Goal: Information Seeking & Learning: Learn about a topic

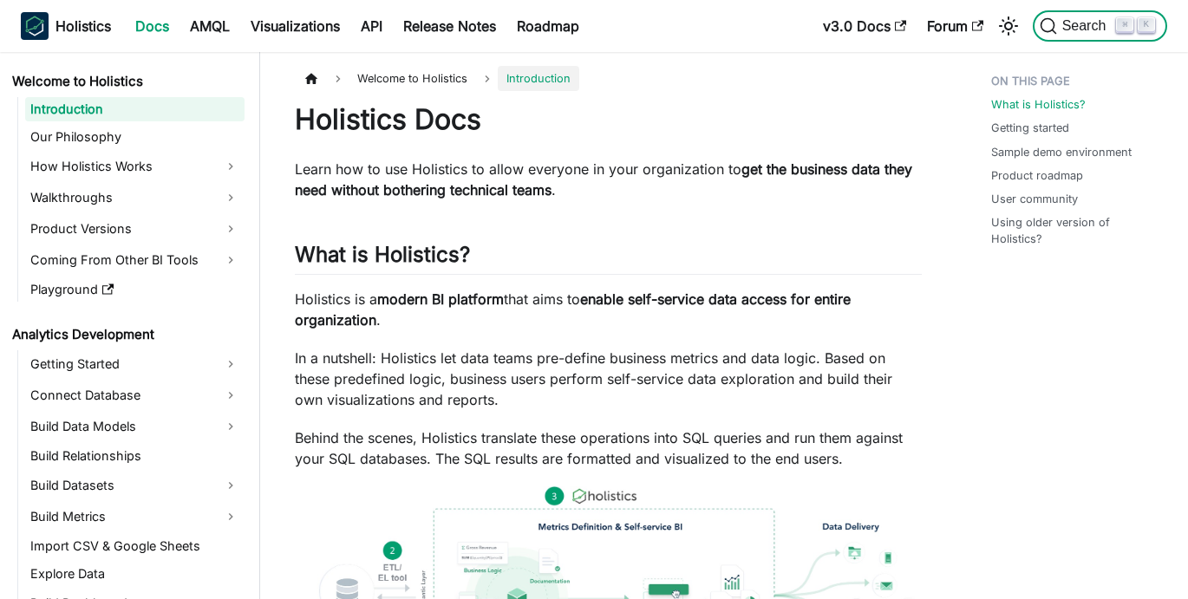
click at [1066, 26] on span "Search" at bounding box center [1087, 26] width 60 height 16
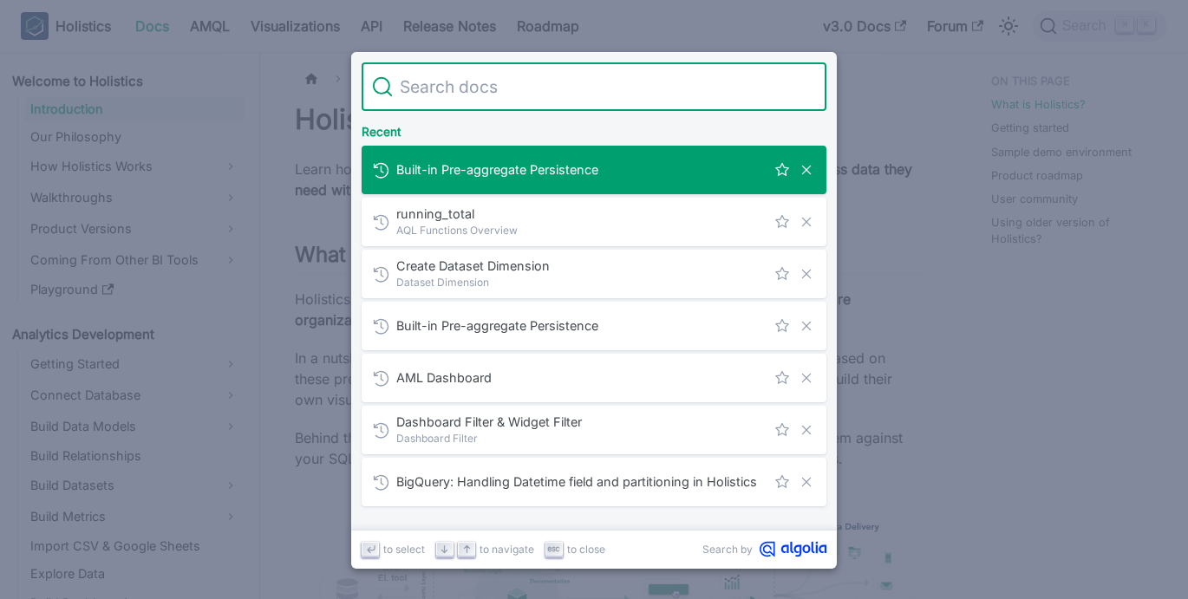
click at [675, 84] on input "Search" at bounding box center [604, 86] width 423 height 49
type input "aggregation_type"
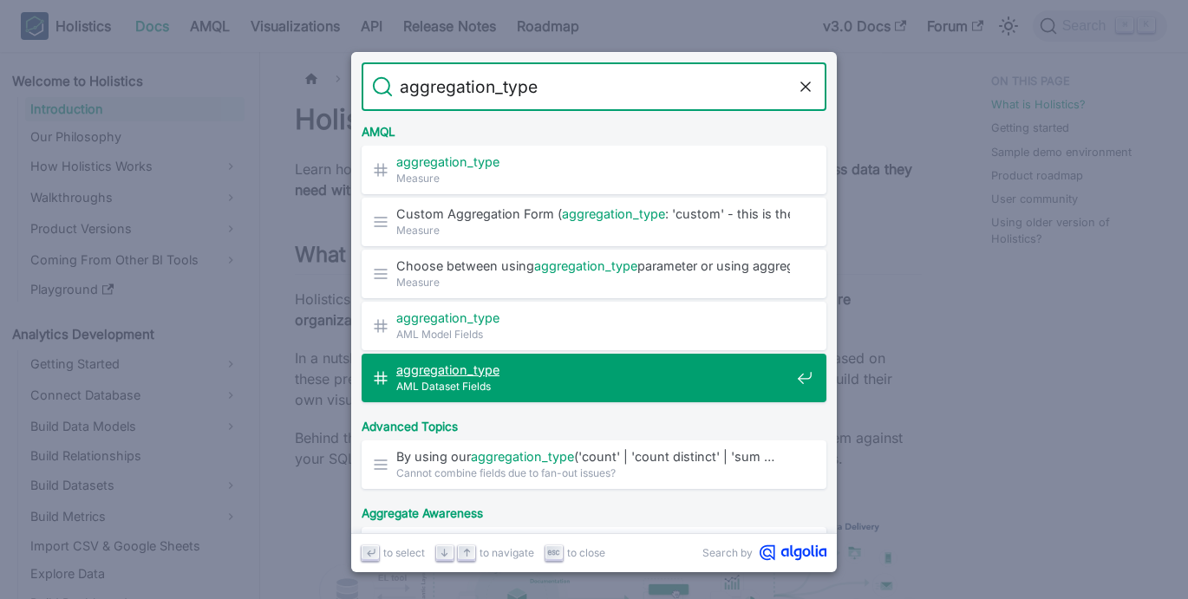
click at [469, 370] on mark "aggregation_type" at bounding box center [447, 369] width 103 height 15
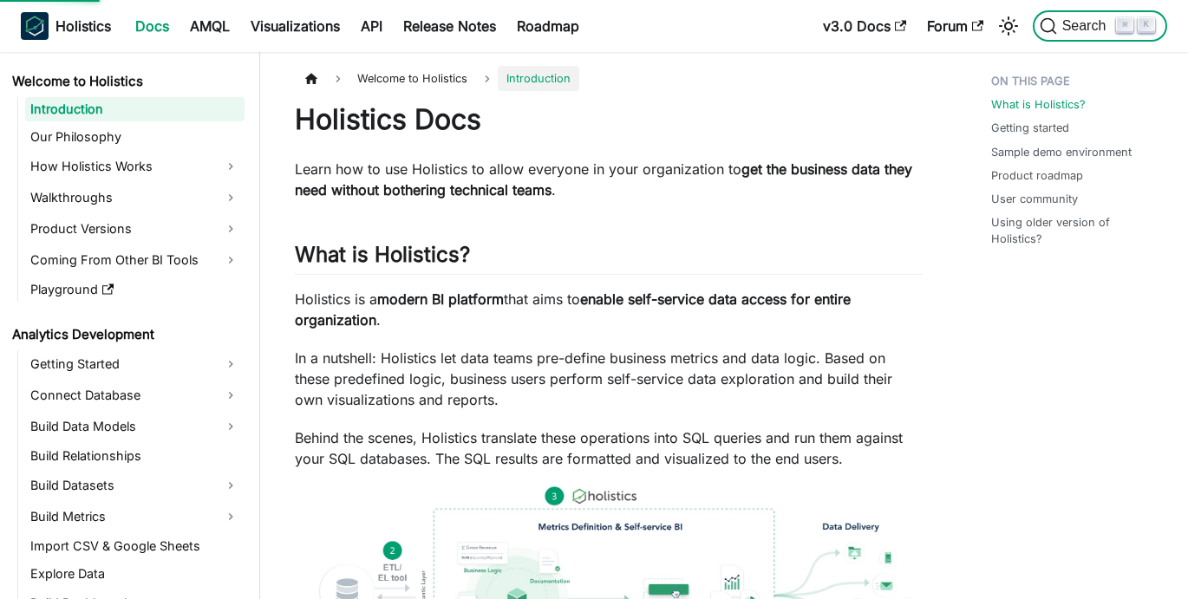
scroll to position [1744, 0]
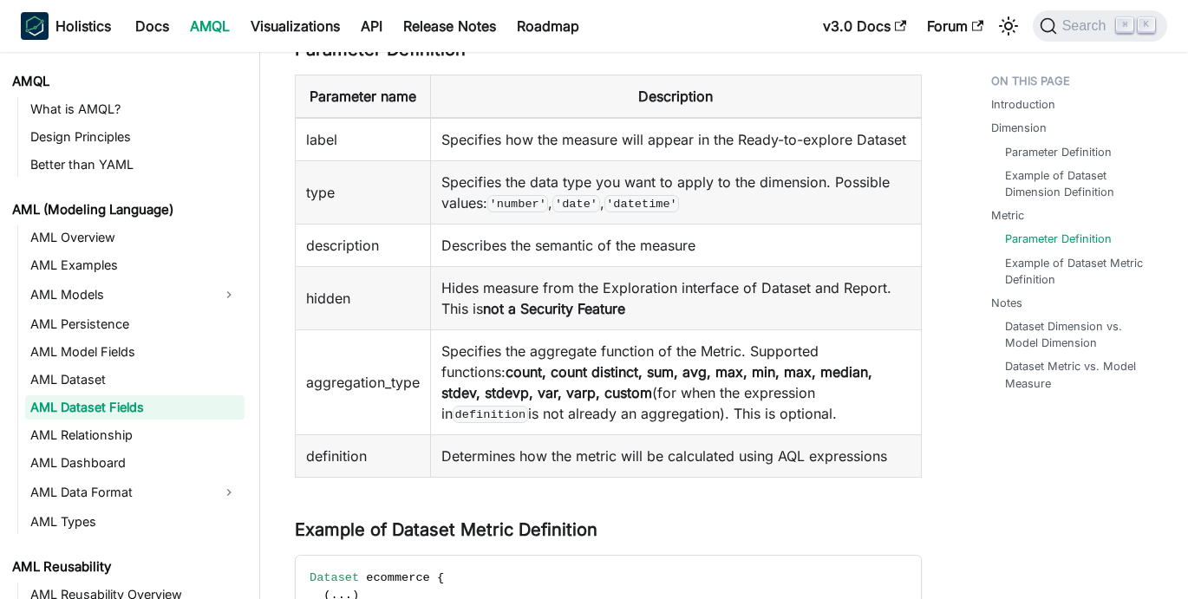
click at [528, 422] on code "definition" at bounding box center [490, 414] width 75 height 17
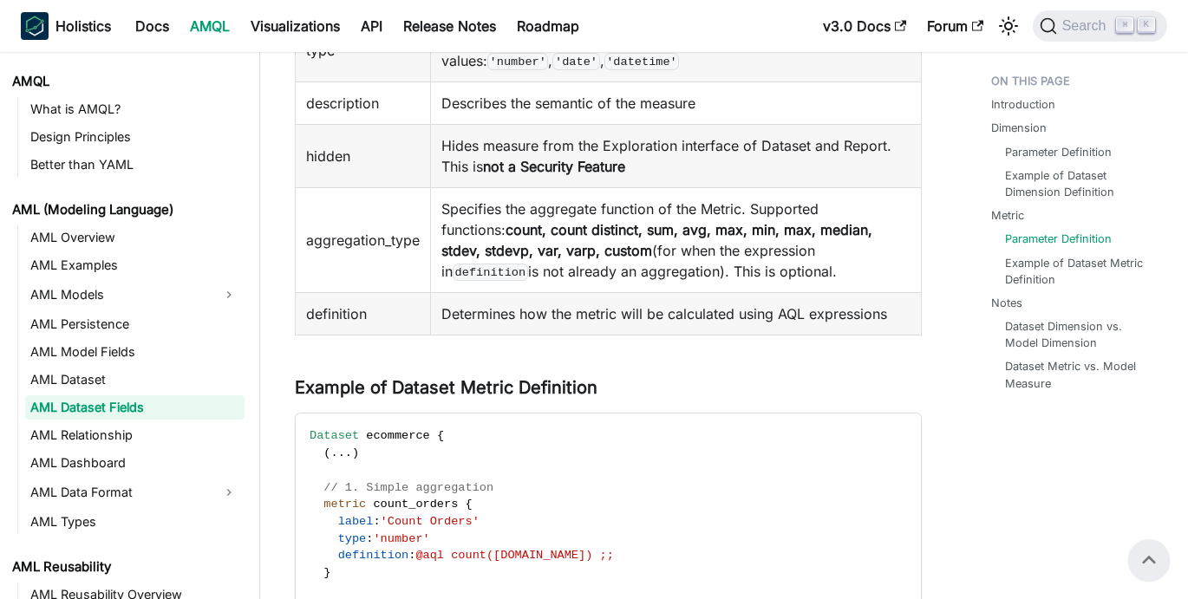
scroll to position [1843, 0]
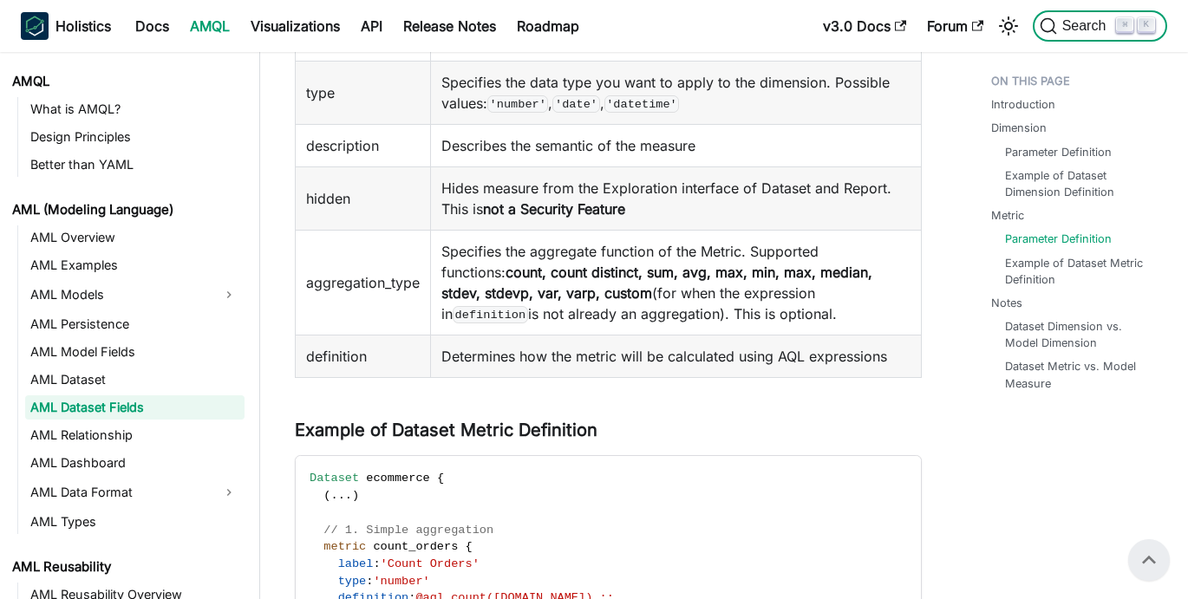
click at [1068, 18] on span "Search" at bounding box center [1087, 26] width 60 height 16
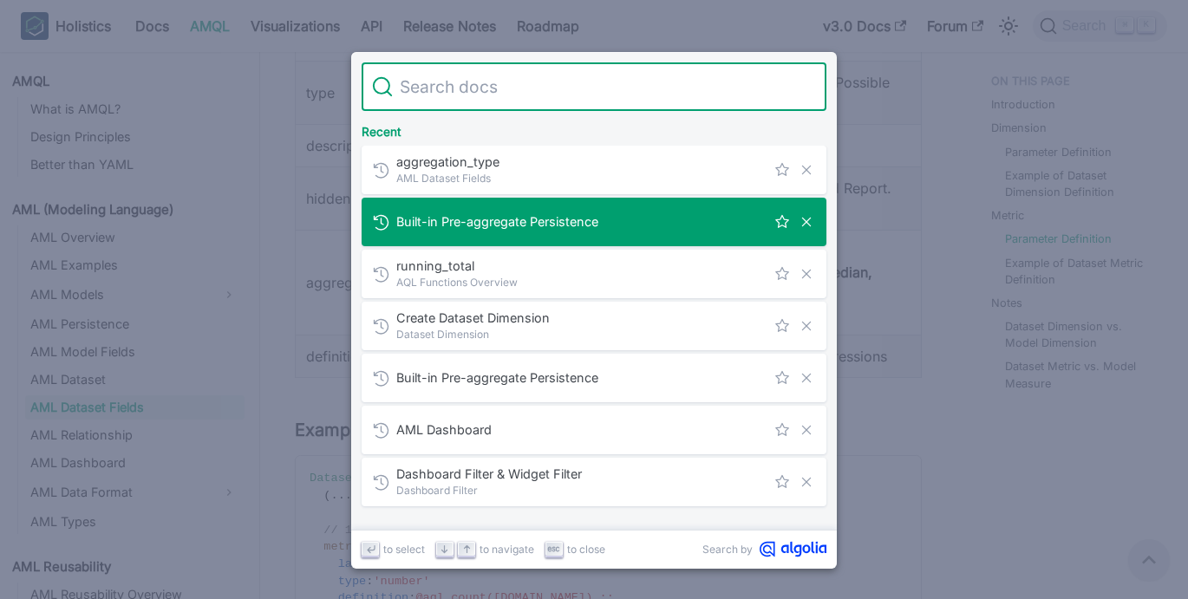
click at [528, 222] on span "Built-in Pre-aggregate Persistence" at bounding box center [580, 221] width 369 height 16
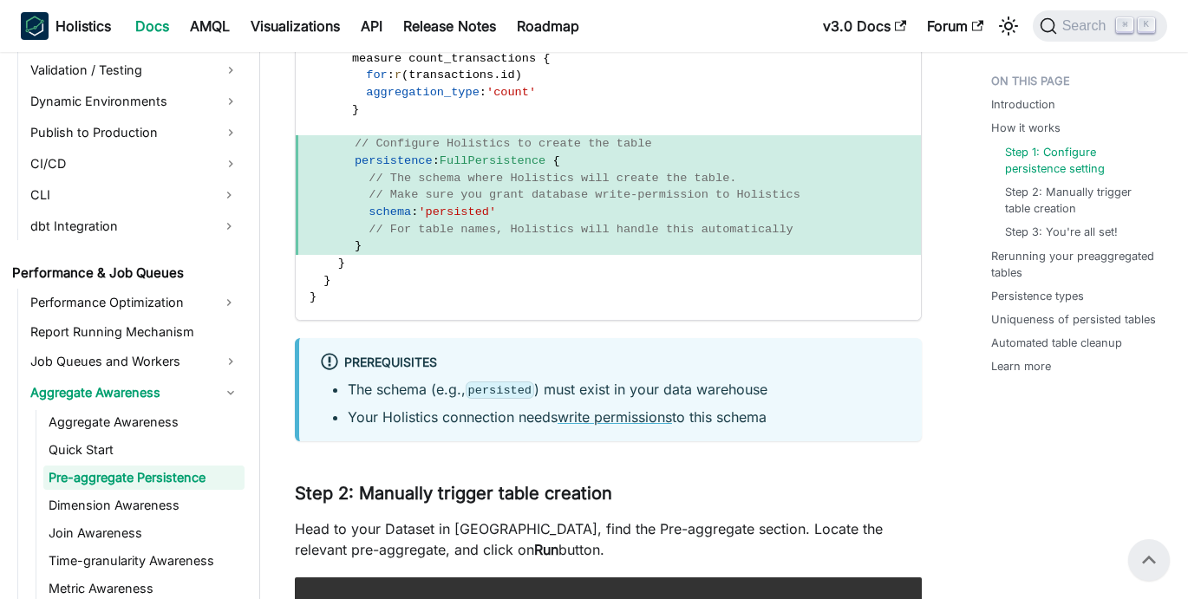
scroll to position [722, 0]
